Goal: Use online tool/utility: Utilize a website feature to perform a specific function

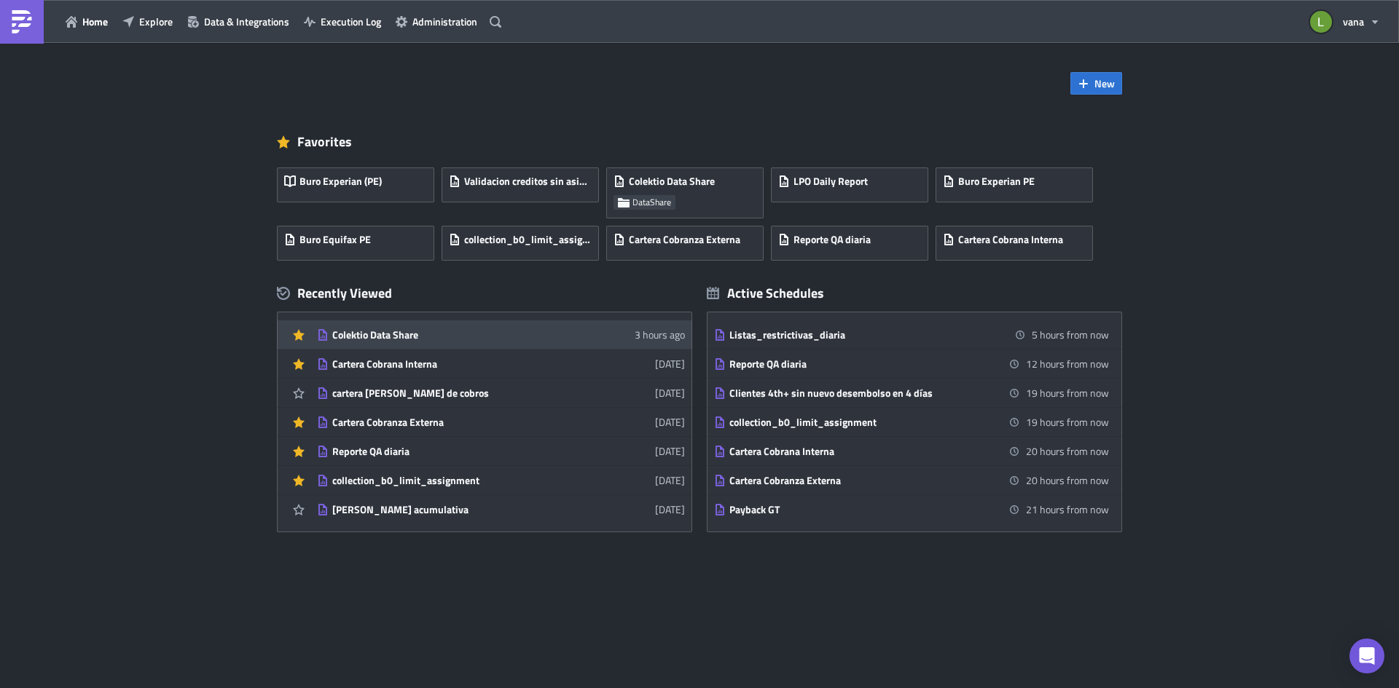
click at [402, 339] on div "Colektio Data Share" at bounding box center [459, 335] width 255 height 13
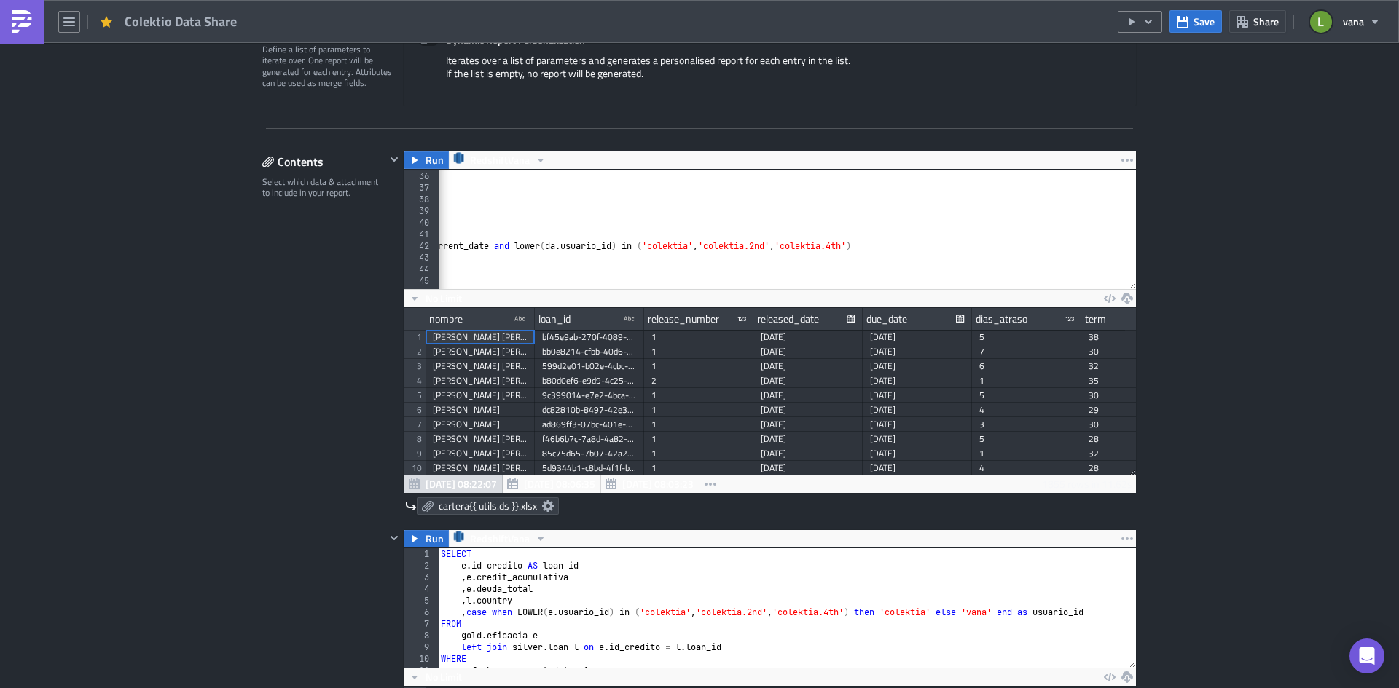
scroll to position [0, 718]
click at [735, 245] on div "LEFT JOIN silver . loan l ON l . loan_id = li . loan_id LEFT JOIN silver . loan…" at bounding box center [551, 225] width 1663 height 132
paste textarea
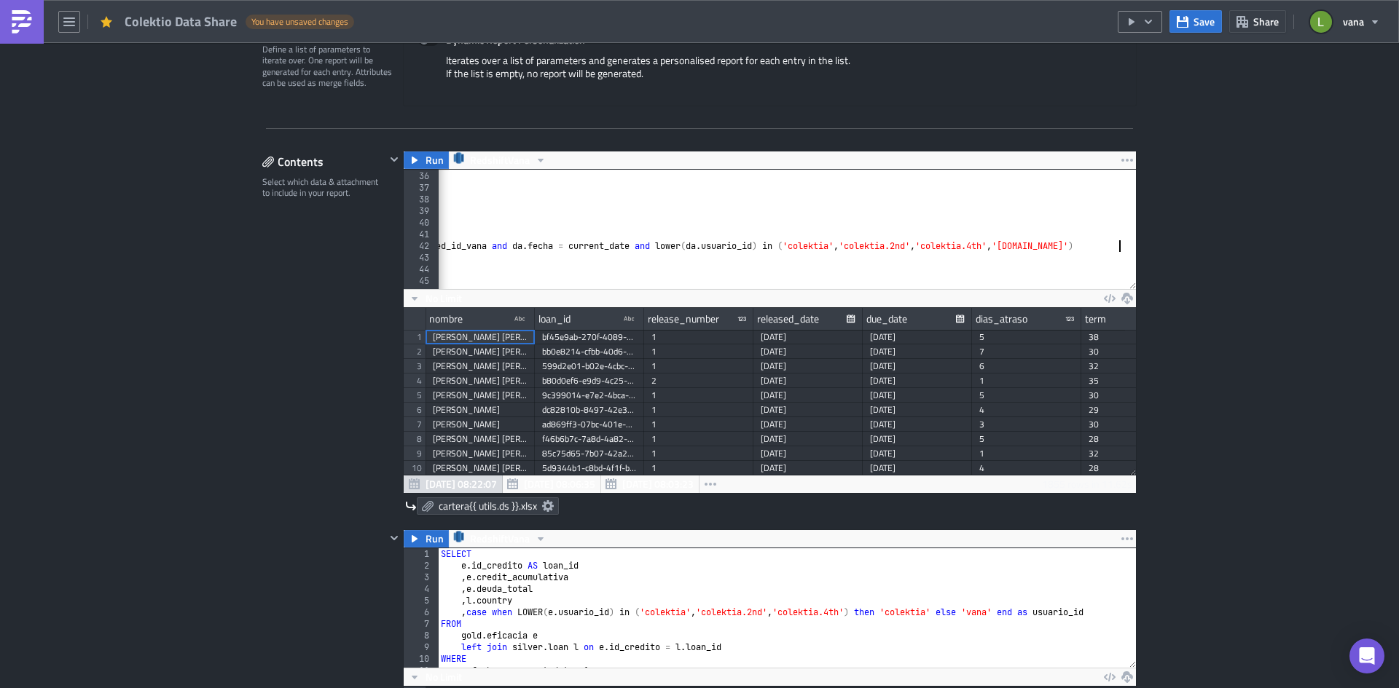
click at [1054, 244] on div "LEFT JOIN silver . loan l ON l . loan_id = li . loan_id LEFT JOIN silver . loan…" at bounding box center [835, 225] width 1663 height 132
click at [1110, 250] on div "LEFT JOIN silver . loan l ON l . loan_id = li . loan_id LEFT JOIN silver . loan…" at bounding box center [293, 228] width 1663 height 132
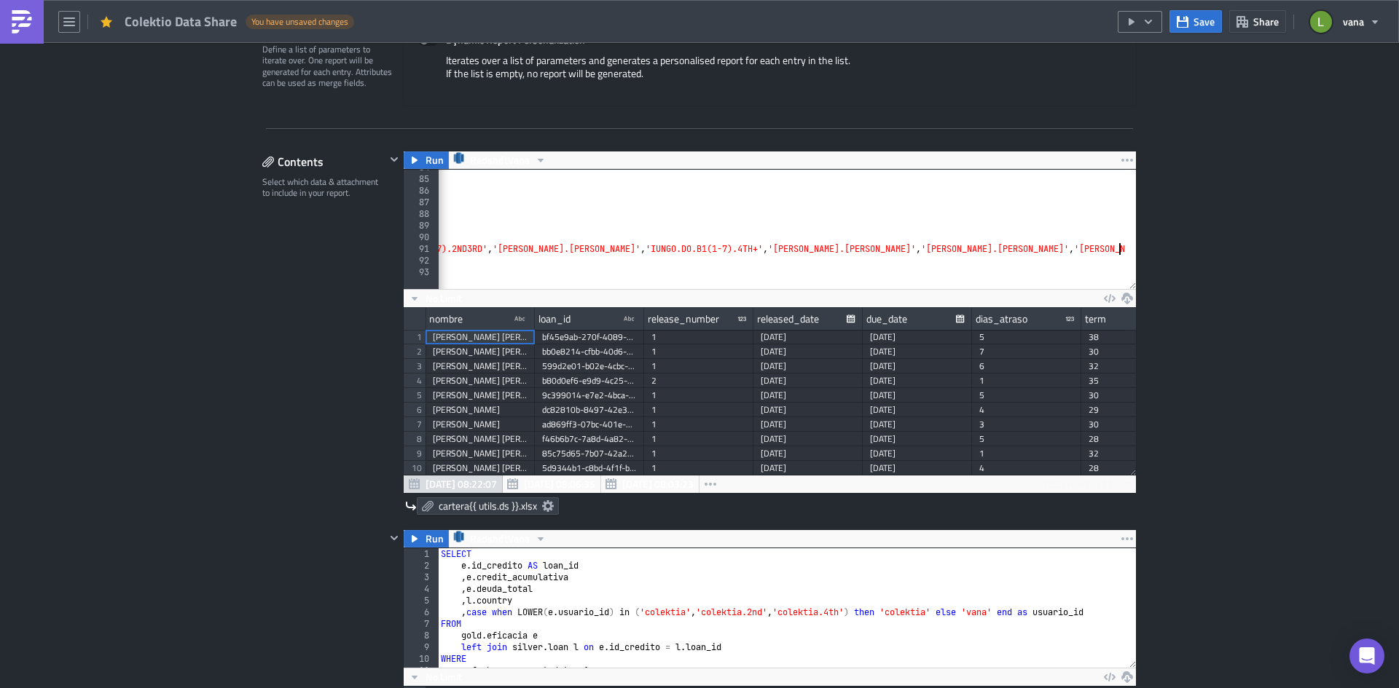
click at [1112, 248] on div "LEFT JOIN silver . loan l ON l . loan_id = li . loan_id LEFT JOIN silver . loan…" at bounding box center [212, 228] width 1842 height 132
paste textarea
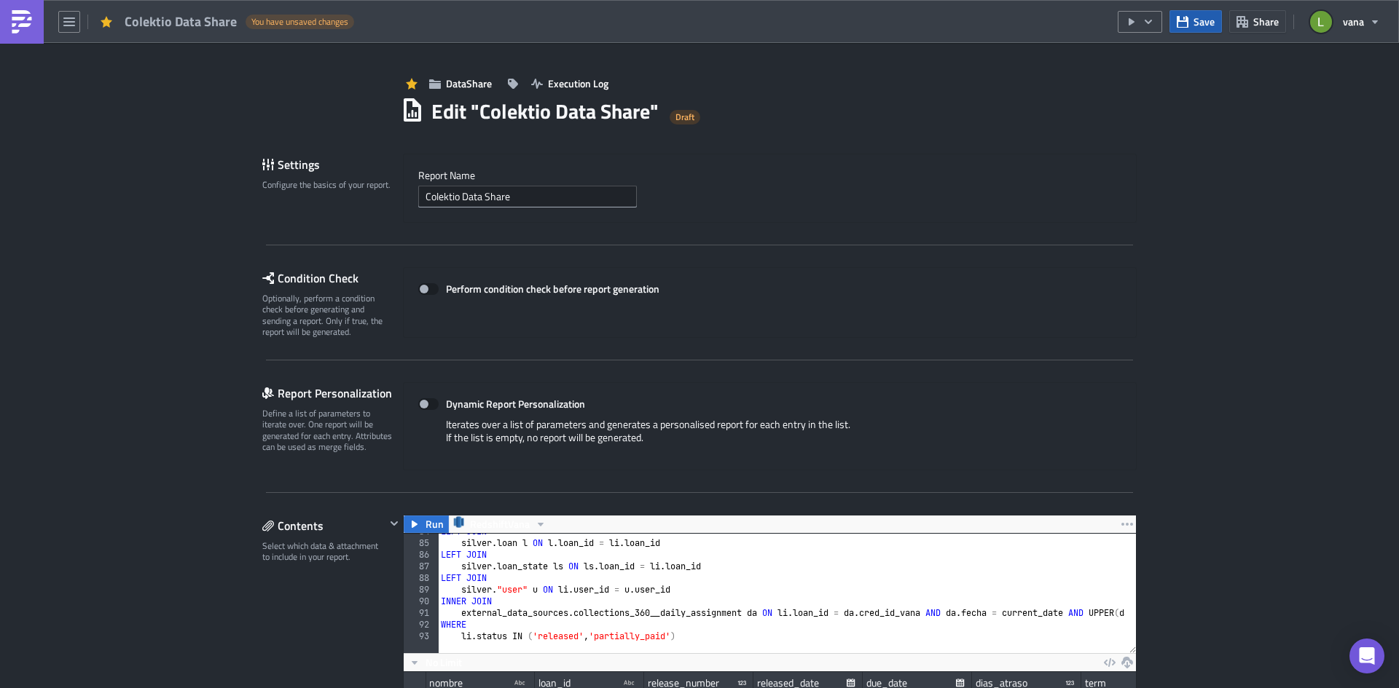
click at [1203, 22] on span "Save" at bounding box center [1203, 21] width 21 height 15
click at [1153, 23] on icon "button" at bounding box center [1148, 22] width 12 height 12
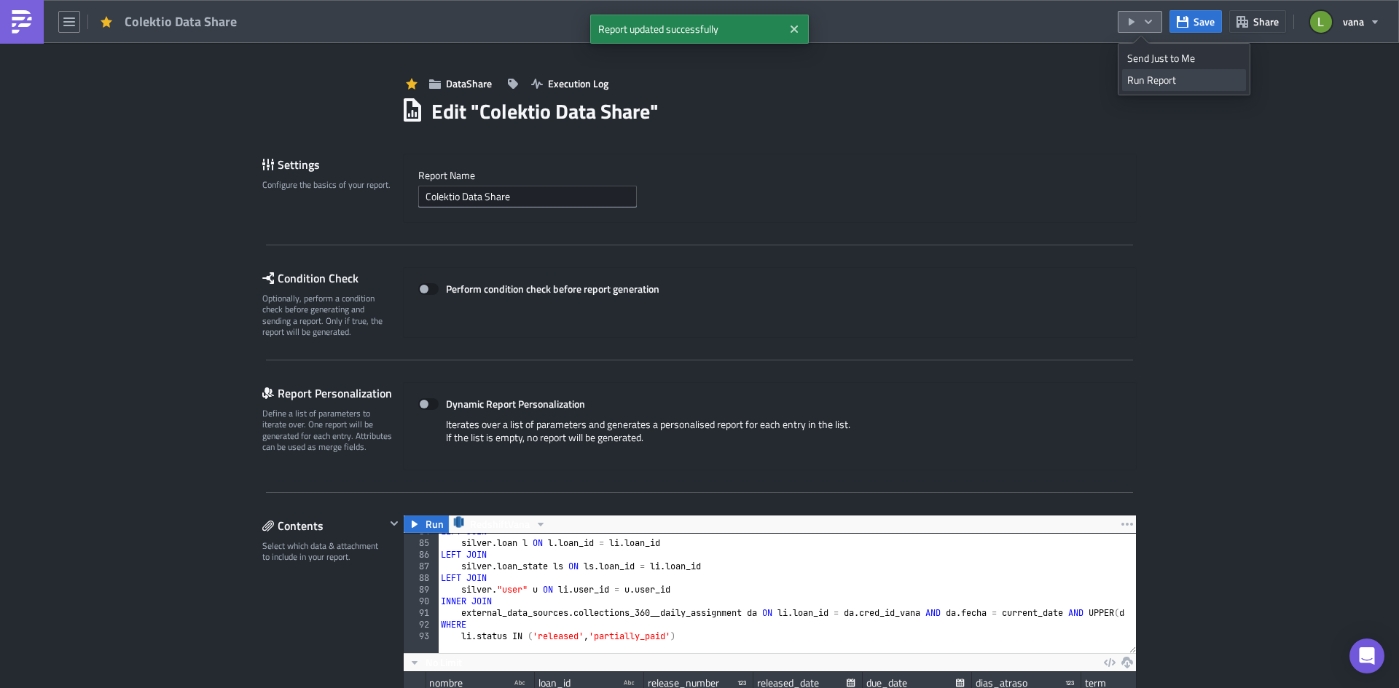
click at [1172, 82] on div "Run Report" at bounding box center [1184, 80] width 114 height 15
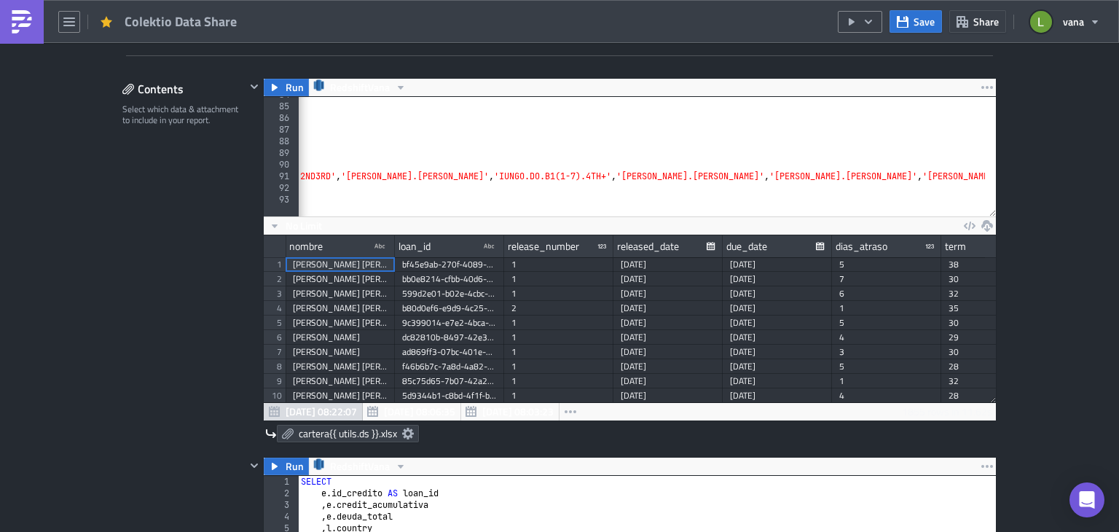
scroll to position [0, 1233]
click at [913, 25] on button "Save" at bounding box center [915, 21] width 52 height 23
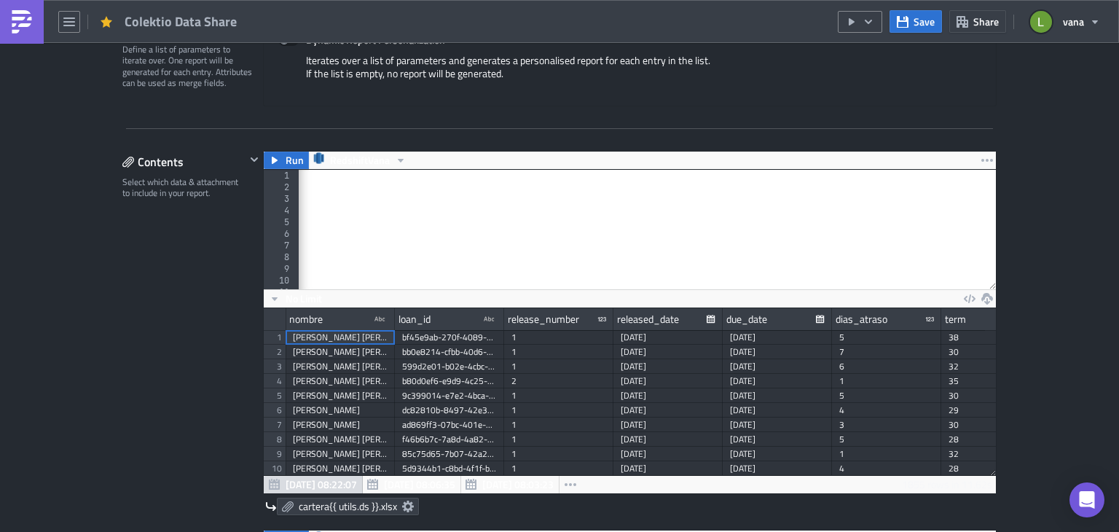
scroll to position [0, 729]
type textarea "external_data_sources.collections_360__daily_assignment da on [DOMAIN_NAME]_id …"
click at [678, 259] on div "silver . loan_installment [PERSON_NAME] LEFT JOIN silver . loan l ON l . loan_i…" at bounding box center [529, 227] width 1920 height 132
click at [682, 254] on div "silver . loan_installment [PERSON_NAME] LEFT JOIN silver . loan l ON l . loan_i…" at bounding box center [529, 227] width 1920 height 132
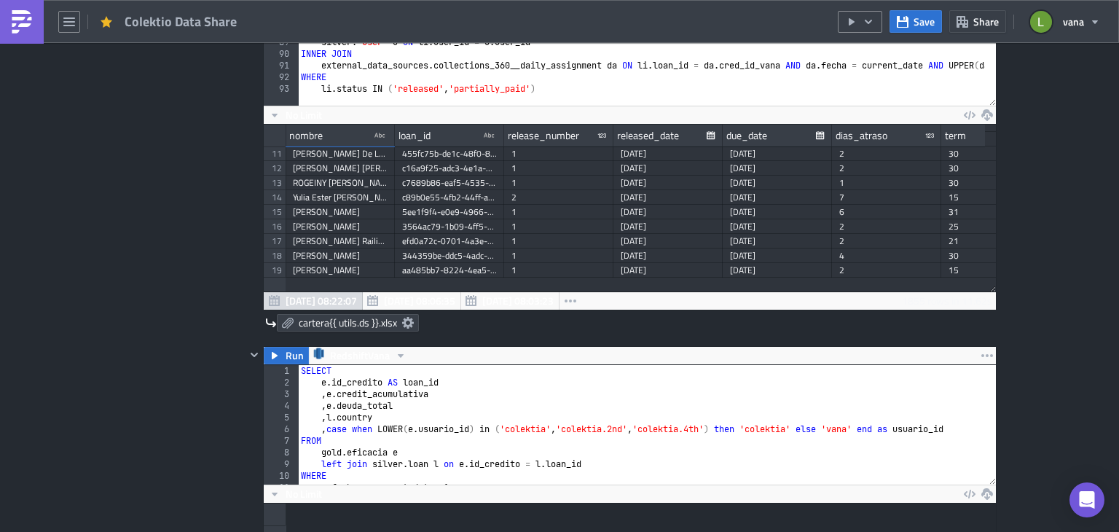
scroll to position [583, 0]
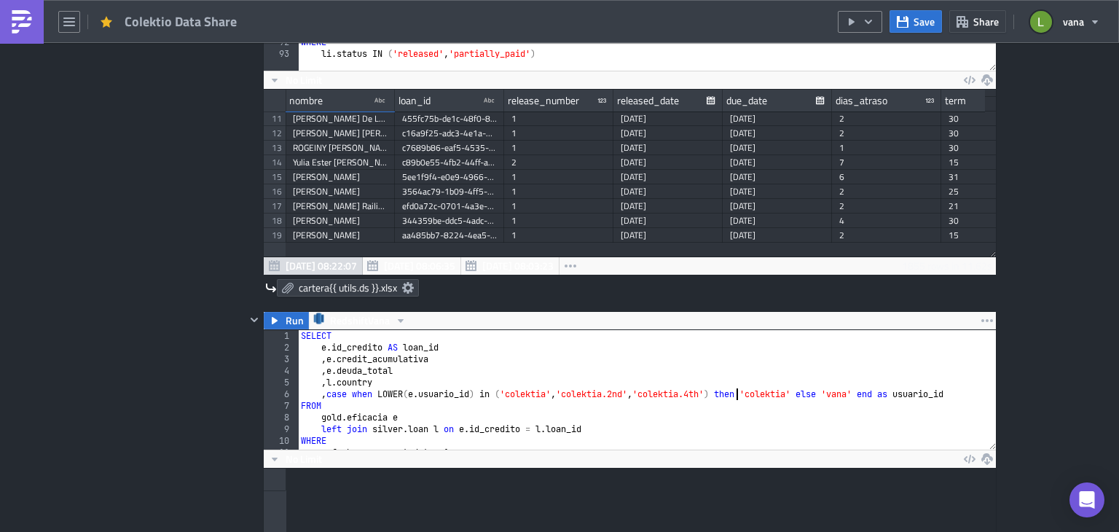
click at [729, 393] on div "SELECT e . id_credito AS loan_id , e . credit_acumulativa , e . deuda_total , l…" at bounding box center [930, 396] width 1265 height 132
click at [726, 391] on div "SELECT e . id_credito AS loan_id , e . credit_acumulativa , e . deuda_total , l…" at bounding box center [930, 396] width 1265 height 132
paste textarea ", '[DOMAIN_NAME]'"
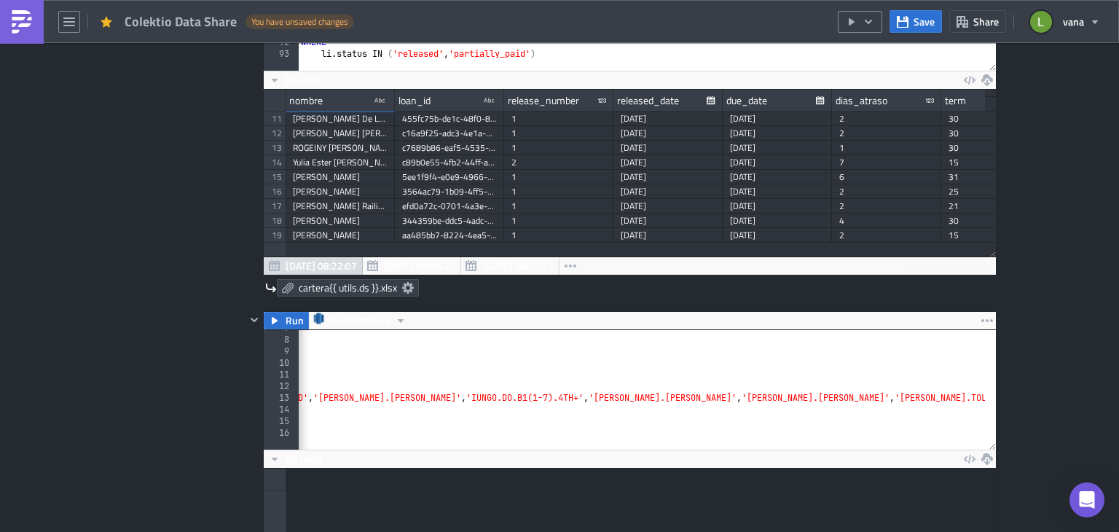
scroll to position [0, 577]
click at [966, 397] on div "FROM gold . eficacia e left join silver . loan l on e . id_credito = l . loan_i…" at bounding box center [352, 388] width 1265 height 132
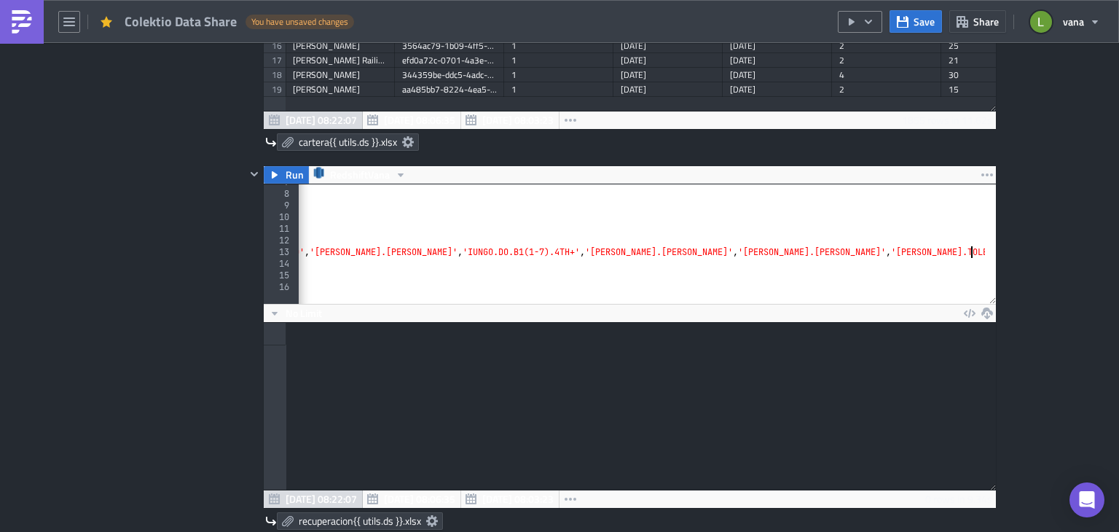
click at [970, 251] on div "FROM gold . eficacia e left join silver . loan l on e . id_credito = l . loan_i…" at bounding box center [352, 242] width 1265 height 132
paste textarea ", '[DOMAIN_NAME]'"
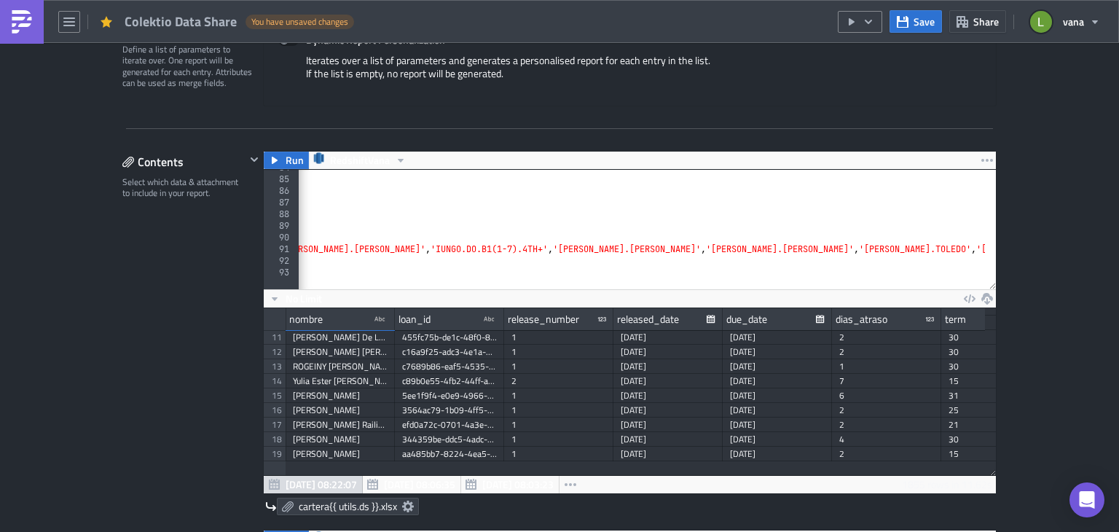
scroll to position [0, 1233]
type textarea "AND LOWER(e.usuario_id) IN ('IUNGO.DO.B1(1-7).FTL', 'CRISTIAN.[PERSON_NAME]', '…"
type textarea "external_data_sources.collections_360__daily_assignment da ON [DOMAIN_NAME]_id …"
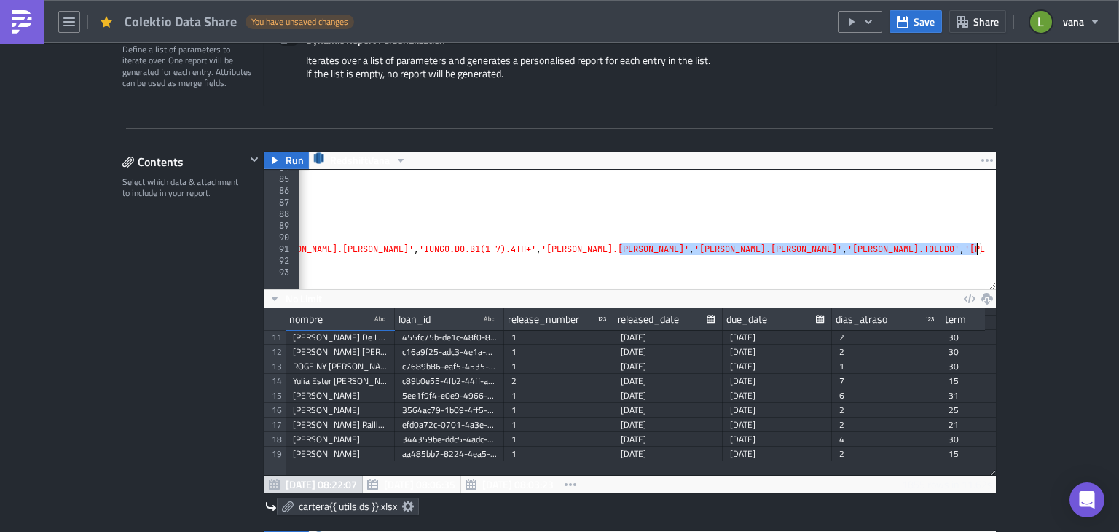
drag, startPoint x: 615, startPoint y: 248, endPoint x: 970, endPoint y: 248, distance: 354.8
click at [970, 248] on div "LEFT JOIN silver . loan l ON l . loan_id = li . loan_id LEFT JOIN silver . loan…" at bounding box center [25, 228] width 1920 height 132
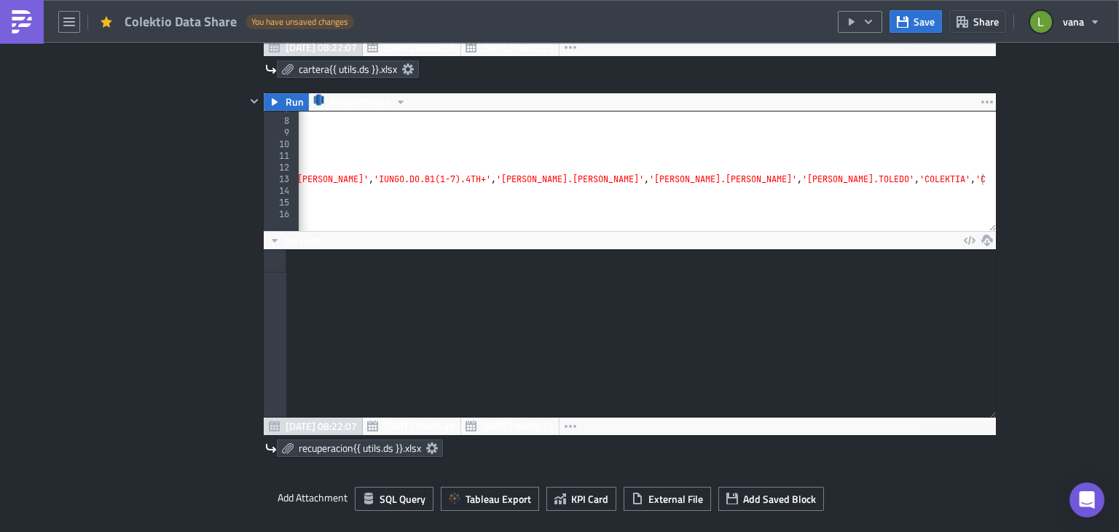
scroll to position [0, 677]
click at [969, 175] on div "FROM gold . eficacia e left join silver . loan l on e . id_credito = l . loan_i…" at bounding box center [302, 169] width 1364 height 132
paste textarea "[PERSON_NAME].TOLEDO', '[PERSON_NAME].[PERSON_NAME]', '[PERSON_NAME].[PERSON_NA…"
type textarea "AND LOWER(e.usuario_id) IN ('IUNGO.DO.B1(1-7).FTL', 'CRISTIAN.[PERSON_NAME]', '…"
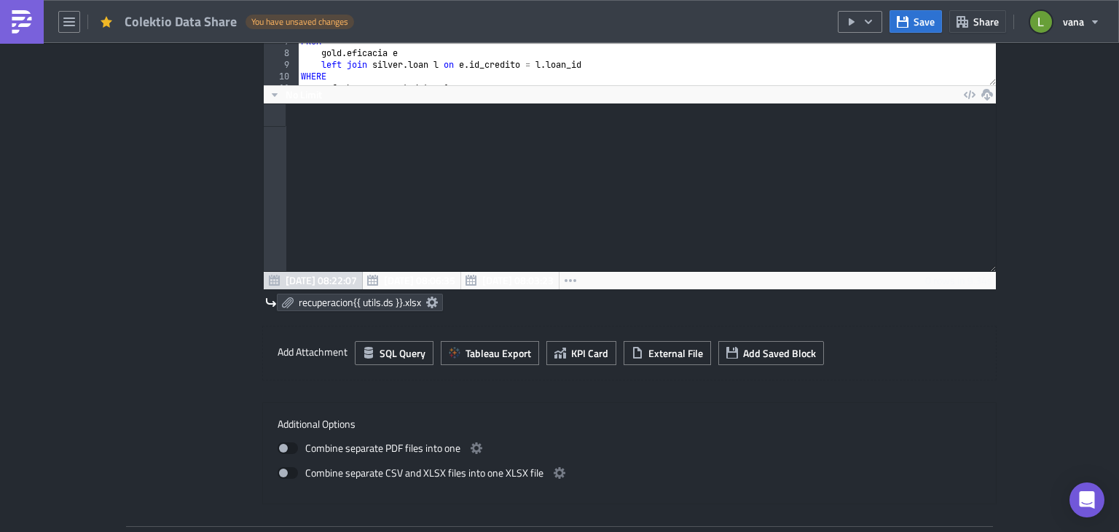
scroll to position [656, 0]
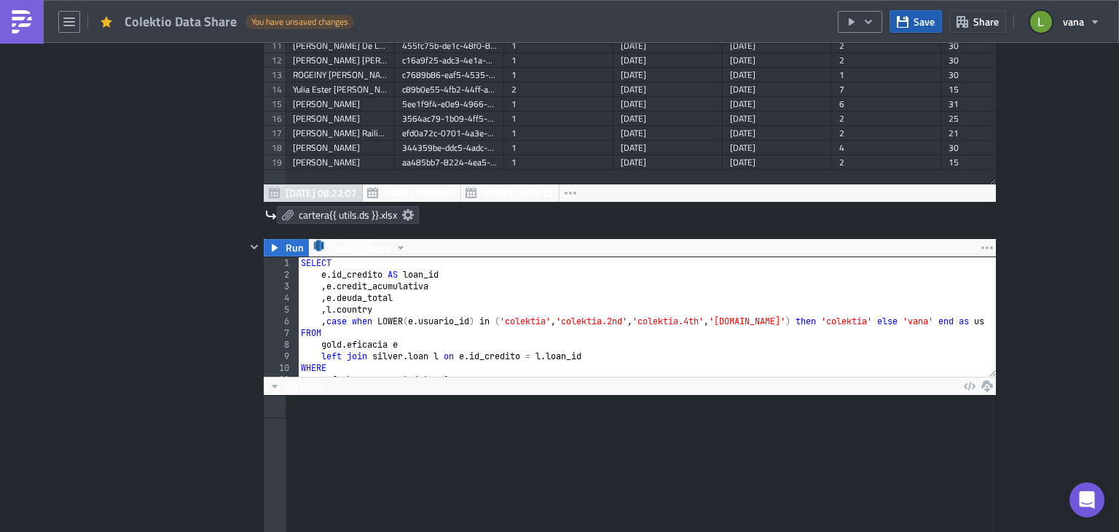
click at [919, 24] on span "Save" at bounding box center [924, 21] width 21 height 15
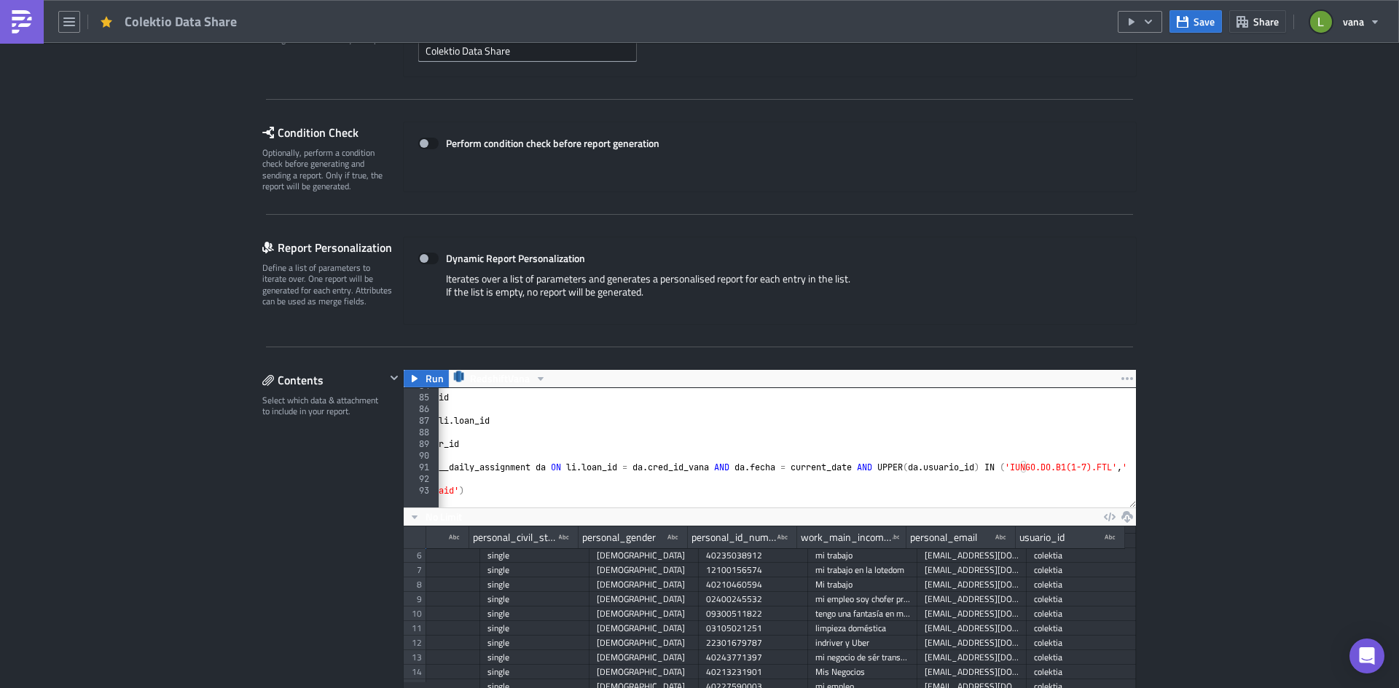
scroll to position [0, 0]
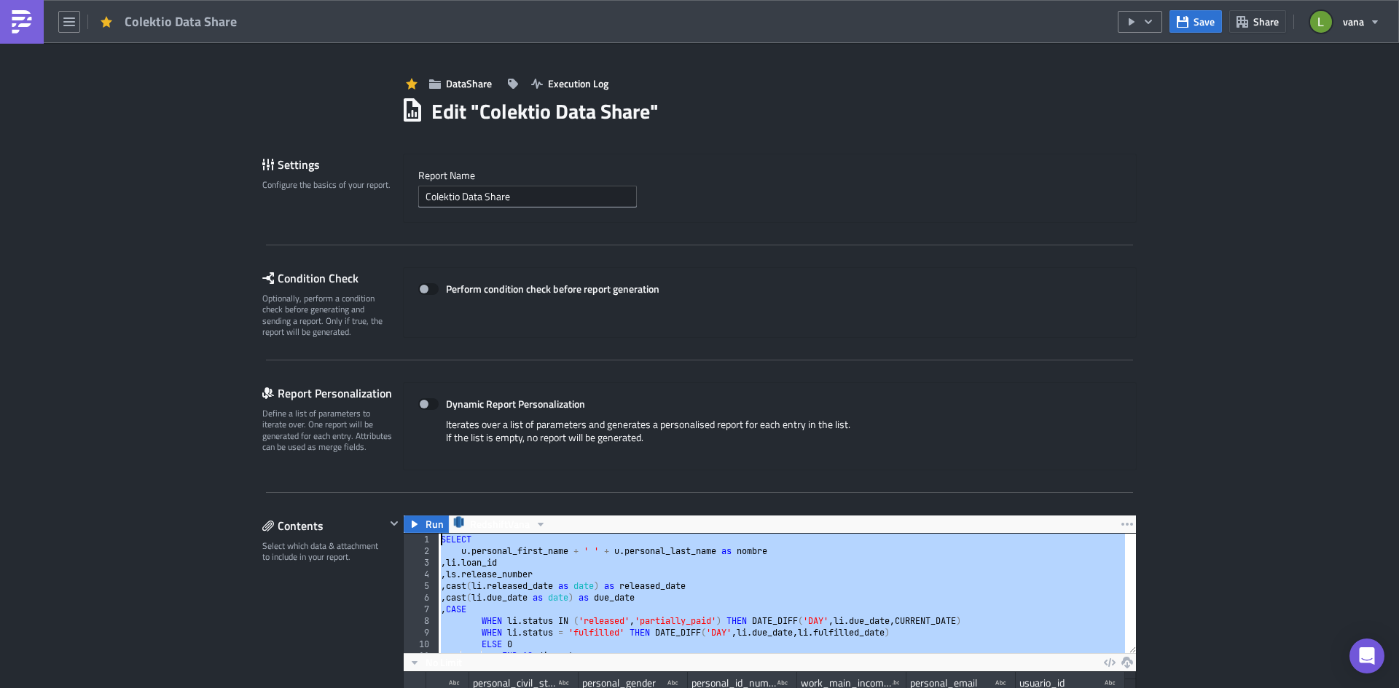
drag, startPoint x: 689, startPoint y: 344, endPoint x: 418, endPoint y: 510, distance: 317.9
type textarea "SELECT u.personal_first_name + ' ' + u.personal_last_name as nombre"
